Goal: Task Accomplishment & Management: Use online tool/utility

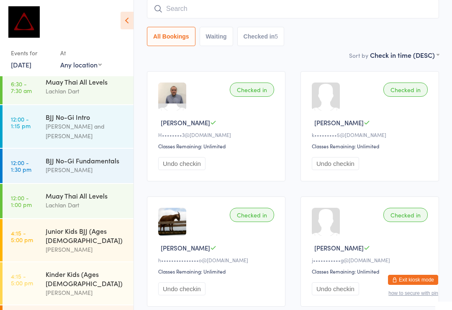
scroll to position [137, 0]
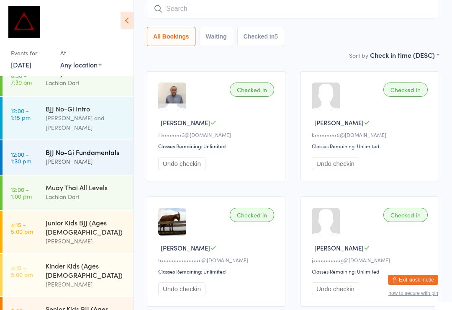
click at [59, 147] on div "BJJ No-Gi Fundamentals" at bounding box center [86, 151] width 81 height 9
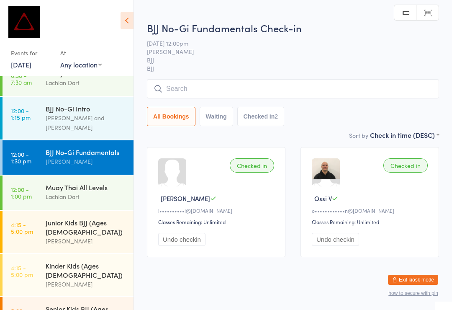
click at [185, 90] on input "search" at bounding box center [293, 88] width 292 height 19
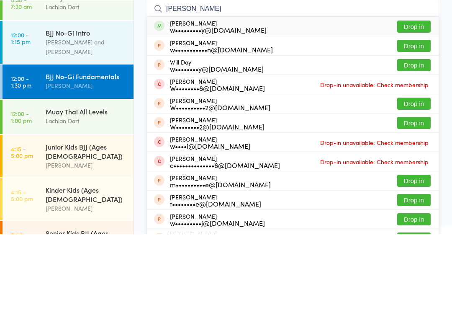
type input "[PERSON_NAME]"
click at [424, 96] on button "Drop in" at bounding box center [413, 102] width 33 height 12
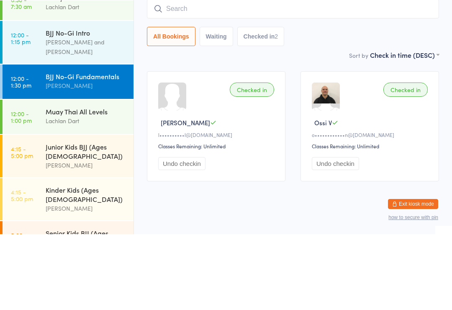
scroll to position [16, 0]
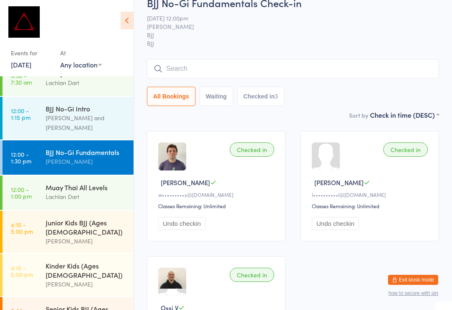
click at [287, 71] on input "search" at bounding box center [293, 68] width 292 height 19
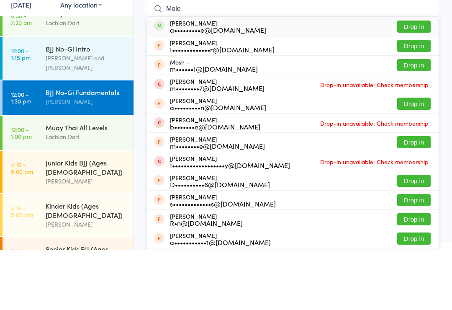
type input "Mole"
click at [424, 80] on button "Drop in" at bounding box center [413, 86] width 33 height 12
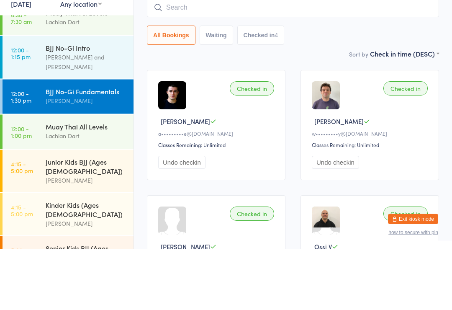
click at [439, 124] on div "Checked in Alexei M a•••••••••e@[DOMAIN_NAME] Classes Remaining: Unlimited Undo…" at bounding box center [292, 249] width 307 height 250
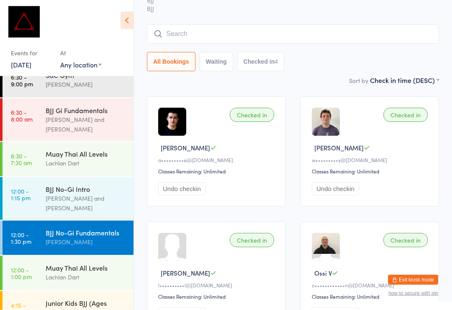
scroll to position [42, 0]
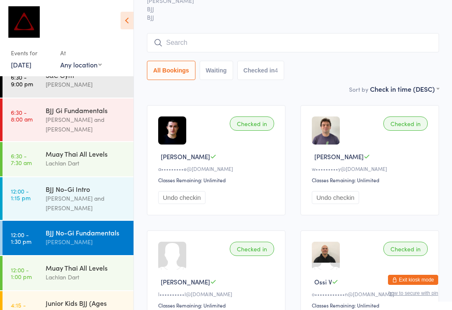
click at [306, 58] on div "All Bookings Waiting Checked in 4" at bounding box center [293, 56] width 292 height 47
click at [350, 49] on input "search" at bounding box center [293, 42] width 292 height 19
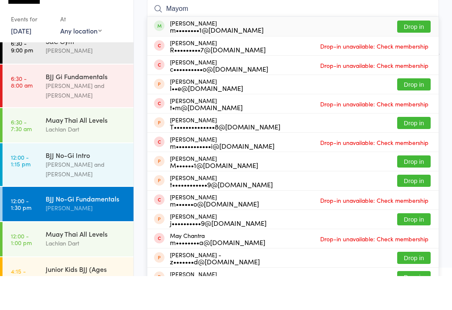
type input "Mayom"
click at [410, 54] on button "Drop in" at bounding box center [413, 60] width 33 height 12
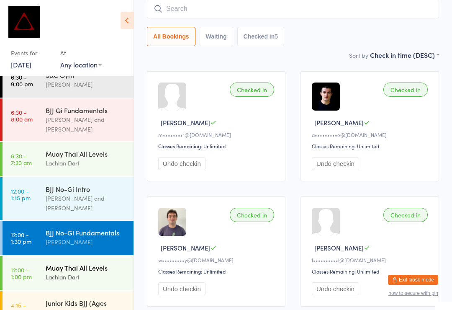
click at [77, 272] on div "Lachlan Dart" at bounding box center [86, 277] width 81 height 10
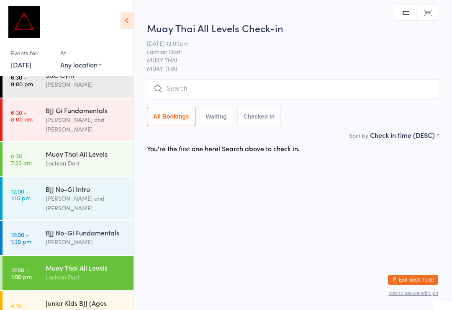
click at [222, 80] on input "search" at bounding box center [293, 88] width 292 height 19
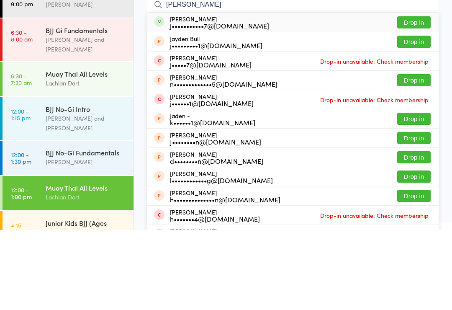
type input "[PERSON_NAME]"
click at [420, 96] on button "Drop in" at bounding box center [413, 102] width 33 height 12
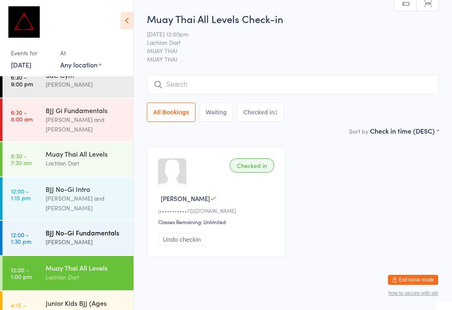
click at [101, 237] on div "[PERSON_NAME]" at bounding box center [86, 242] width 81 height 10
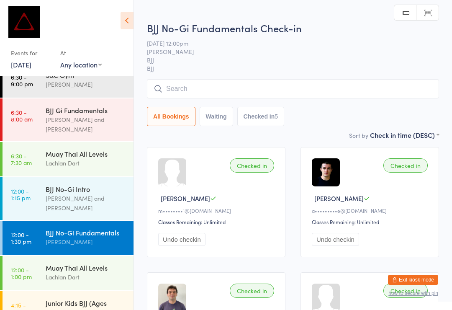
click at [287, 94] on input "search" at bounding box center [293, 88] width 292 height 19
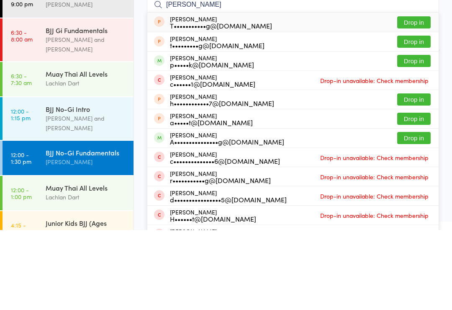
type input "[PERSON_NAME]"
click at [420, 135] on button "Drop in" at bounding box center [413, 141] width 33 height 12
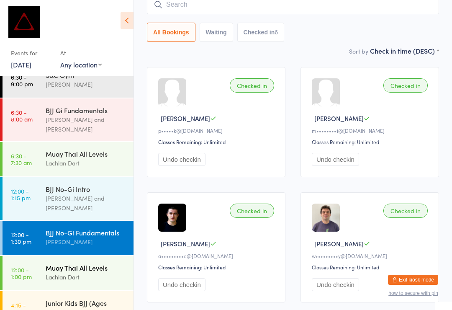
click at [79, 272] on div "Lachlan Dart" at bounding box center [86, 277] width 81 height 10
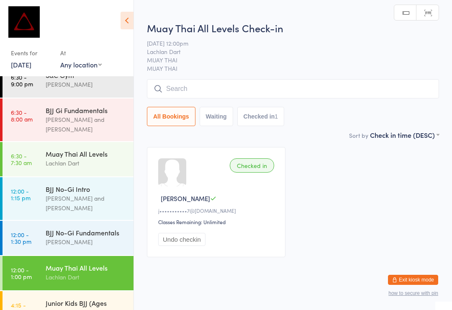
click at [193, 86] on input "search" at bounding box center [293, 88] width 292 height 19
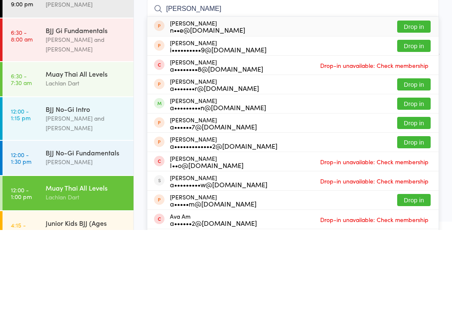
type input "[PERSON_NAME]"
click at [420, 178] on button "Drop in" at bounding box center [413, 184] width 33 height 12
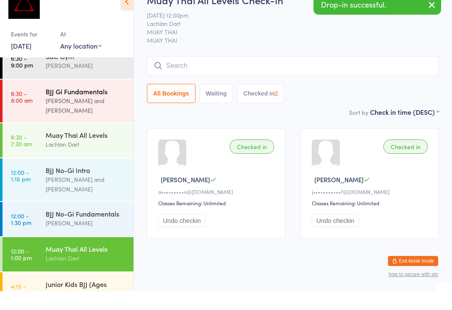
click at [100, 115] on div "[PERSON_NAME] and [PERSON_NAME]" at bounding box center [86, 124] width 81 height 19
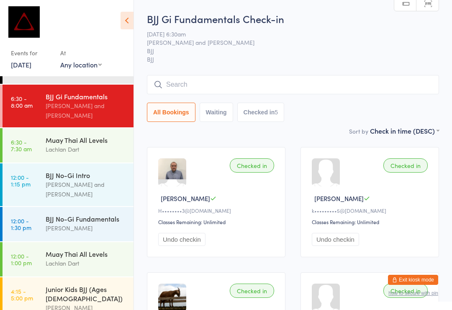
scroll to position [72, 0]
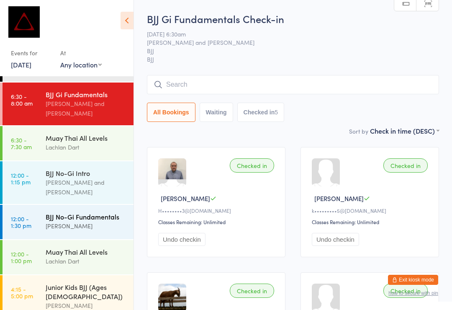
click at [93, 212] on div "BJJ No-Gi Fundamentals" at bounding box center [86, 216] width 81 height 9
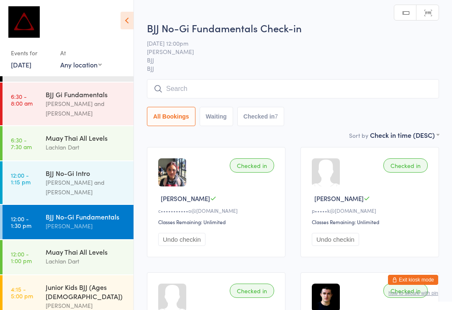
click at [221, 95] on input "search" at bounding box center [293, 88] width 292 height 19
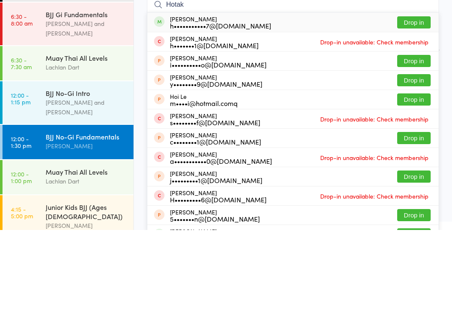
type input "Hotak"
click at [416, 96] on button "Drop in" at bounding box center [413, 102] width 33 height 12
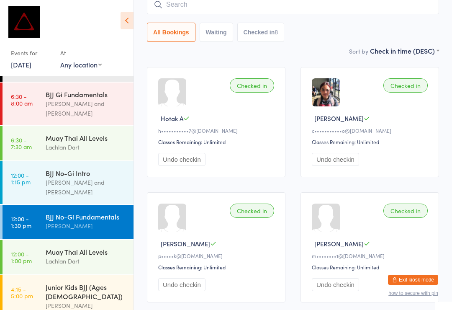
click at [257, 10] on input "search" at bounding box center [293, 4] width 292 height 19
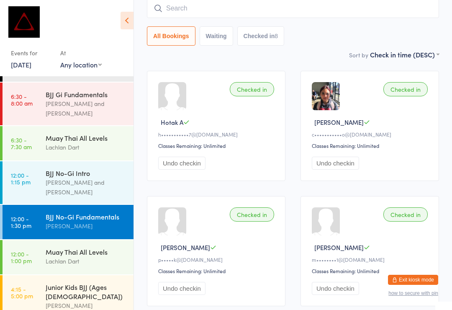
scroll to position [76, 0]
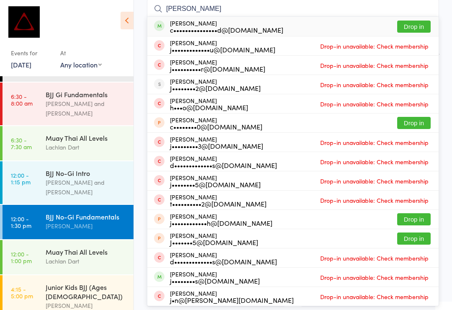
type input "[PERSON_NAME]"
click at [421, 22] on button "Drop in" at bounding box center [413, 27] width 33 height 12
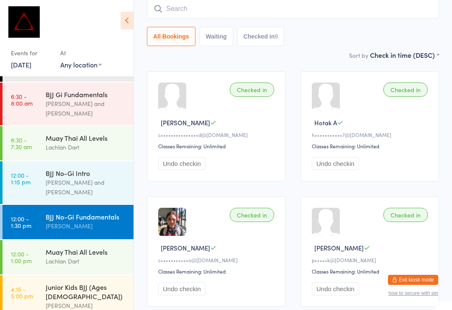
click at [67, 221] on div "[PERSON_NAME]" at bounding box center [86, 226] width 81 height 10
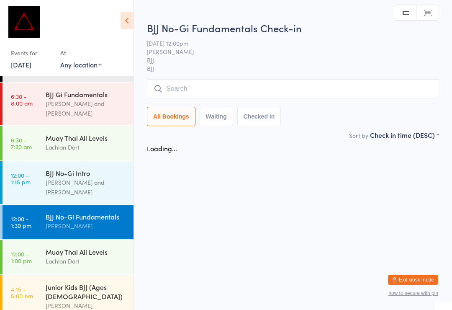
scroll to position [0, 0]
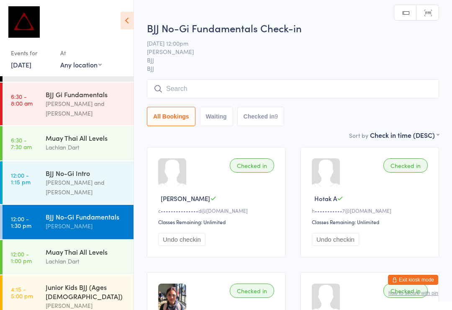
click at [328, 94] on input "search" at bounding box center [293, 88] width 292 height 19
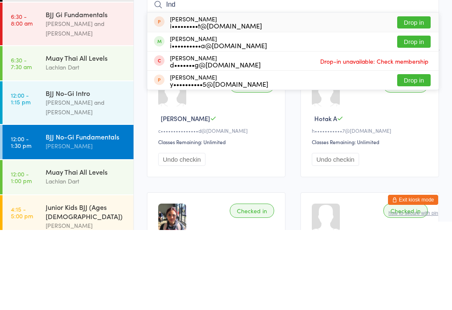
type input "Ind"
click at [263, 112] on div "Indri [PERSON_NAME] i••••••••••a@[DOMAIN_NAME] Drop in" at bounding box center [292, 121] width 291 height 19
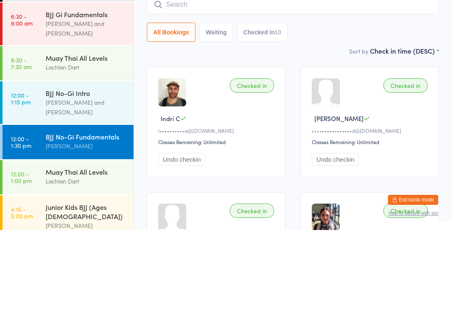
scroll to position [80, 0]
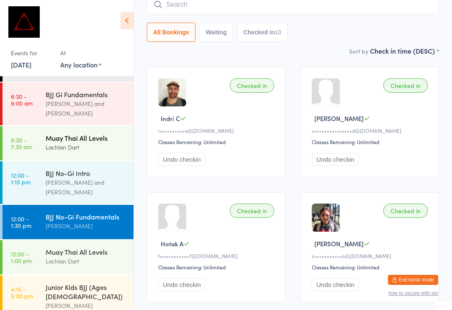
click at [106, 133] on div "Muay Thai All Levels" at bounding box center [86, 137] width 81 height 9
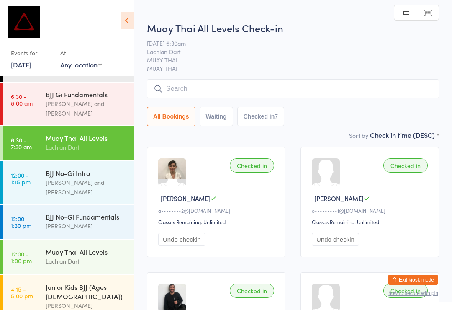
click at [331, 93] on input "search" at bounding box center [293, 88] width 292 height 19
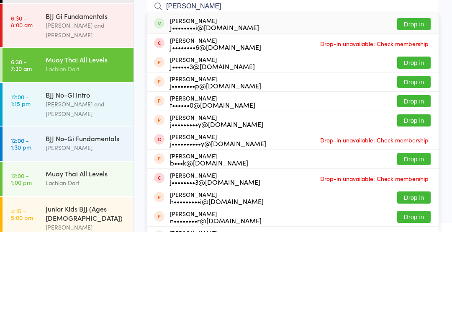
type input "[PERSON_NAME]"
click at [418, 96] on button "Drop in" at bounding box center [413, 102] width 33 height 12
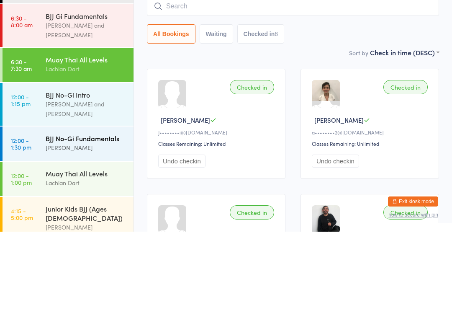
click at [92, 221] on div "[PERSON_NAME]" at bounding box center [86, 226] width 81 height 10
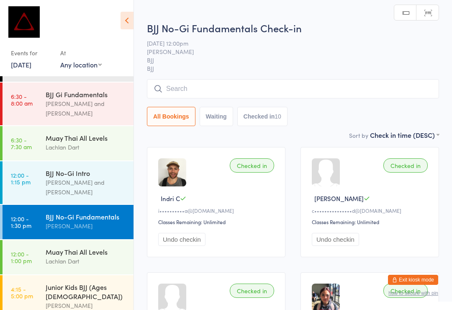
click at [246, 96] on input "search" at bounding box center [293, 88] width 292 height 19
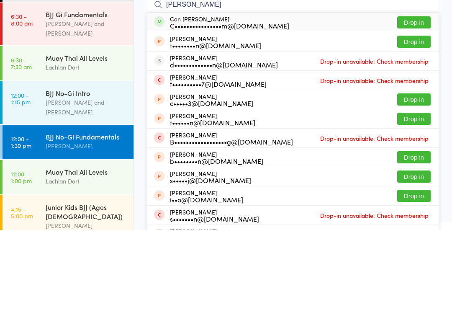
type input "[PERSON_NAME]"
click at [419, 96] on button "Drop in" at bounding box center [413, 102] width 33 height 12
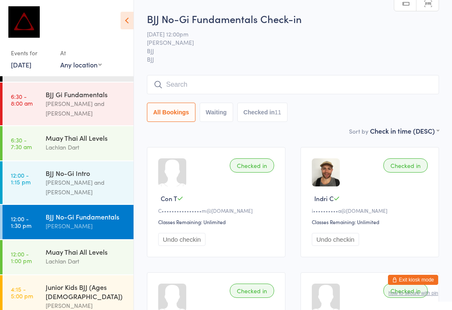
click at [352, 83] on input "search" at bounding box center [293, 84] width 292 height 19
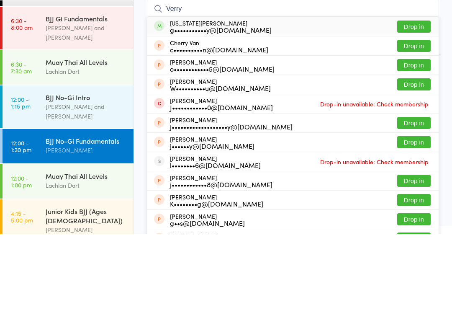
type input "Verry"
click at [420, 96] on button "Drop in" at bounding box center [413, 102] width 33 height 12
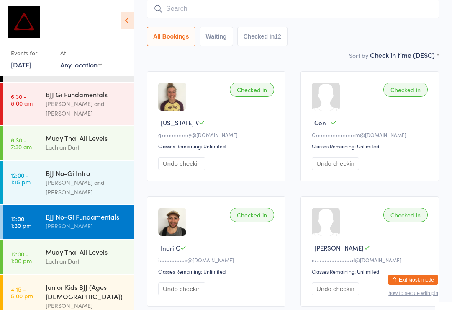
scroll to position [51, 0]
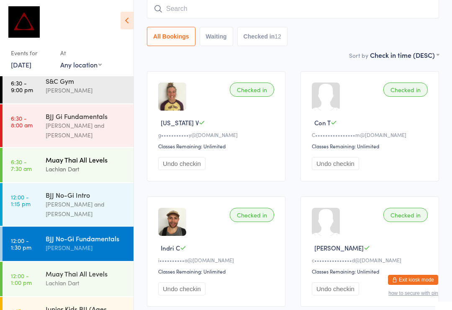
click at [63, 164] on div "Lachlan Dart" at bounding box center [86, 169] width 81 height 10
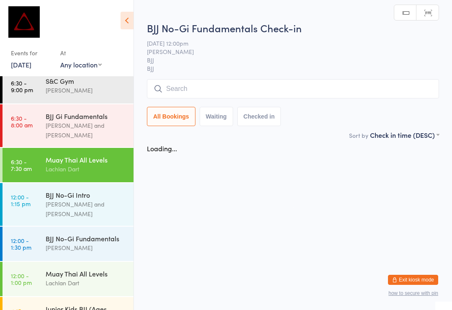
click at [187, 93] on input "search" at bounding box center [293, 88] width 292 height 19
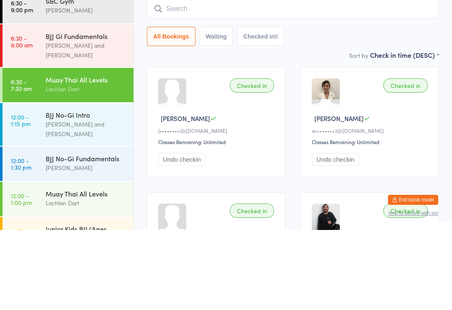
type input "E"
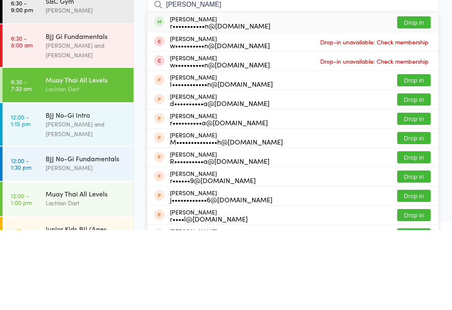
type input "[PERSON_NAME]"
click at [412, 96] on button "Drop in" at bounding box center [413, 102] width 33 height 12
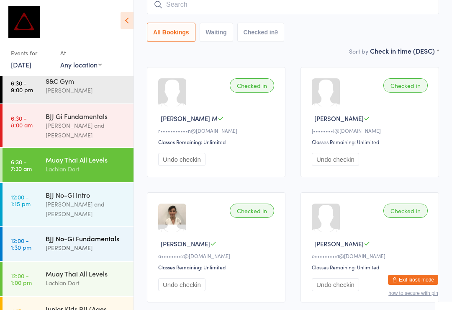
click at [25, 237] on time "12:00 - 1:30 pm" at bounding box center [21, 243] width 21 height 13
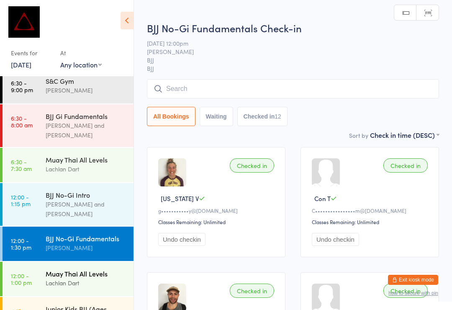
click at [80, 278] on div "Lachlan Dart" at bounding box center [86, 283] width 81 height 10
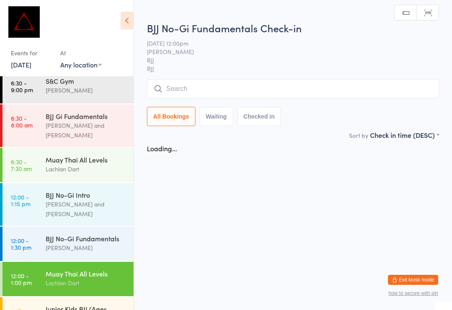
click at [253, 85] on input "search" at bounding box center [293, 88] width 292 height 19
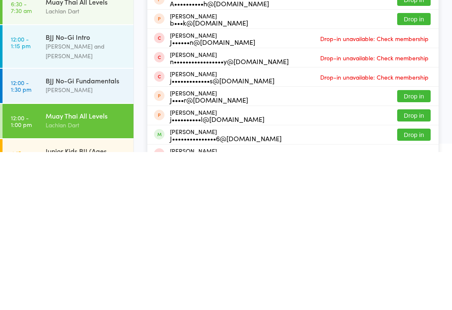
scroll to position [61, 0]
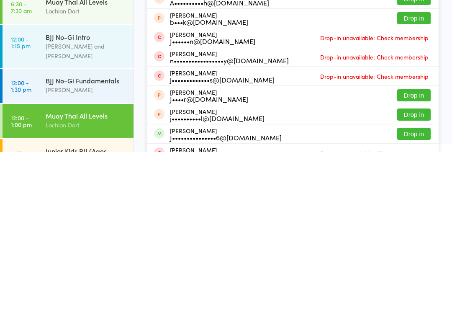
type input "[PERSON_NAME]"
click at [422, 286] on button "Drop in" at bounding box center [413, 292] width 33 height 12
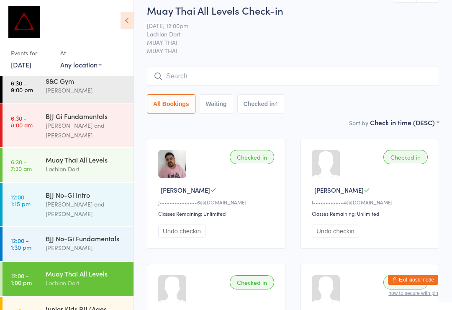
scroll to position [0, 0]
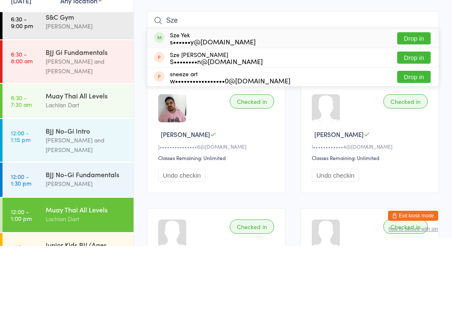
type input "Sze"
click at [416, 96] on button "Drop in" at bounding box center [413, 102] width 33 height 12
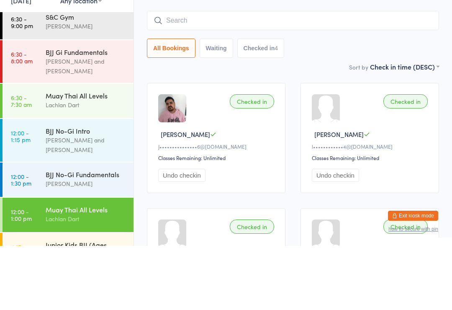
scroll to position [64, 0]
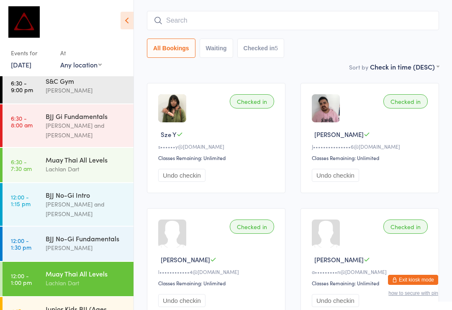
click at [224, 20] on input "search" at bounding box center [293, 20] width 292 height 19
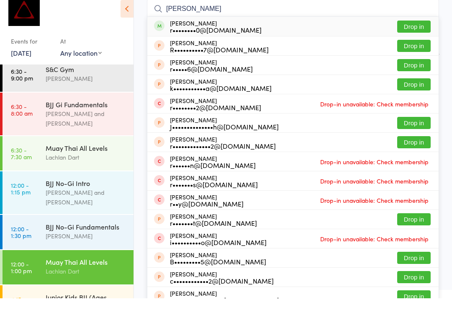
type input "[PERSON_NAME]"
click at [415, 32] on button "Drop in" at bounding box center [413, 38] width 33 height 12
